Goal: Task Accomplishment & Management: Use online tool/utility

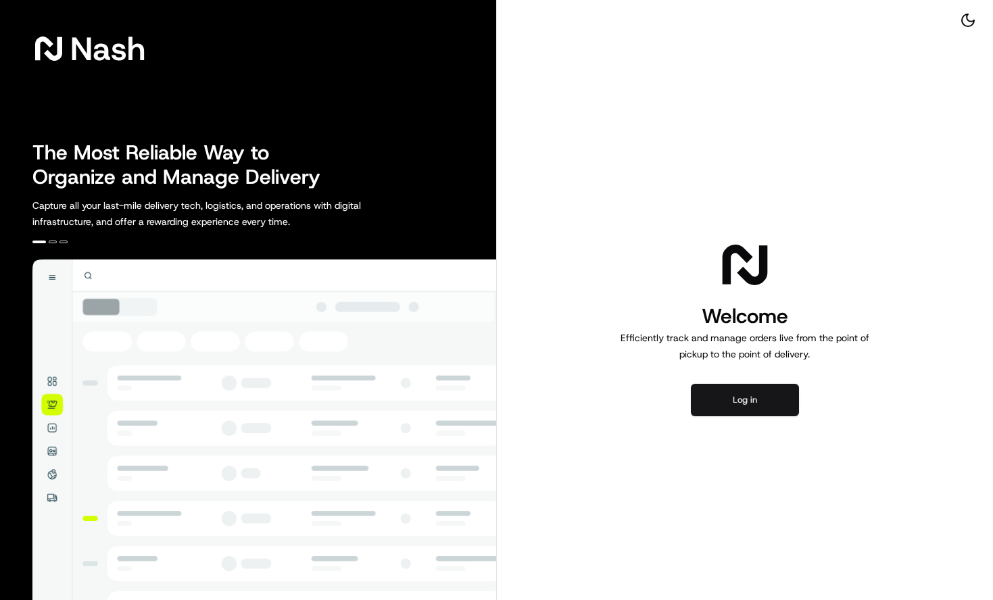
click at [749, 399] on button "Log in" at bounding box center [745, 400] width 108 height 32
